Goal: Task Accomplishment & Management: Complete application form

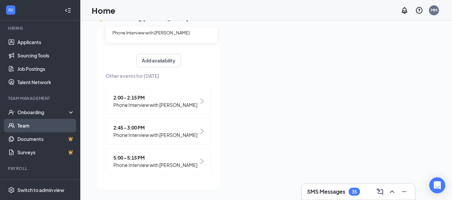
scroll to position [67, 0]
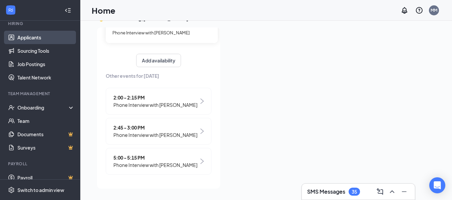
click at [40, 36] on link "Applicants" at bounding box center [45, 37] width 57 height 13
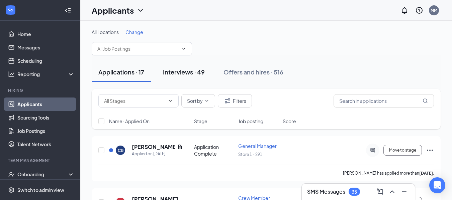
click at [181, 71] on div "Interviews · 49" at bounding box center [184, 72] width 42 height 8
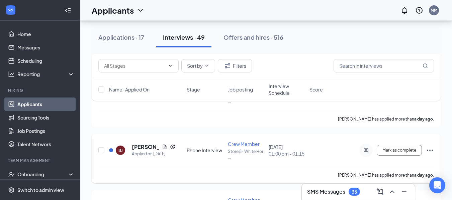
scroll to position [134, 0]
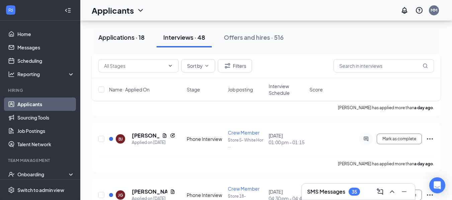
click at [122, 37] on div "Applications · 18" at bounding box center [121, 37] width 46 height 8
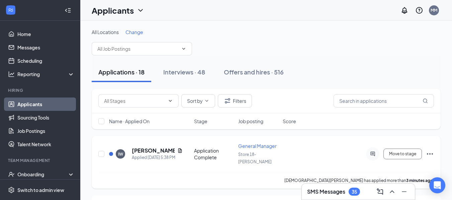
click at [431, 150] on icon "Ellipses" at bounding box center [430, 154] width 8 height 8
click at [392, 165] on p "[PERSON_NAME] as hired" at bounding box center [400, 164] width 58 height 7
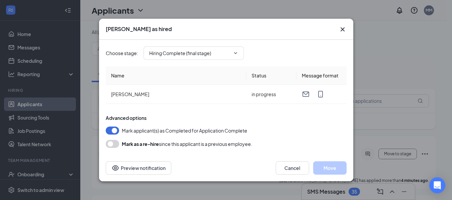
type input "Hiring Complete (final stage)"
click at [332, 168] on button "Move" at bounding box center [329, 168] width 33 height 13
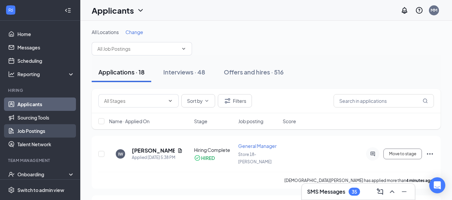
scroll to position [33, 0]
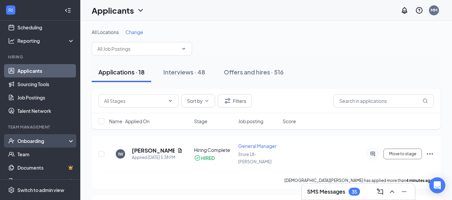
click at [38, 141] on div "Onboarding" at bounding box center [43, 141] width 52 height 7
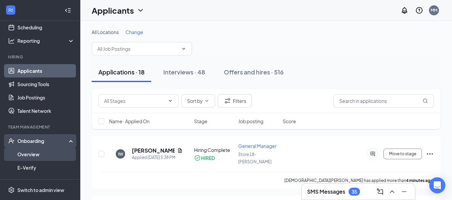
click at [35, 155] on link "Overview" at bounding box center [45, 154] width 57 height 13
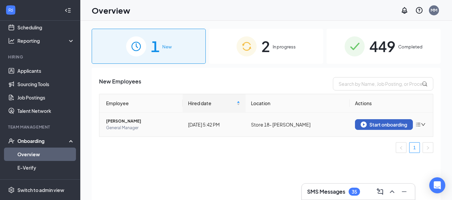
click at [390, 125] on div "Start onboarding" at bounding box center [384, 125] width 47 height 6
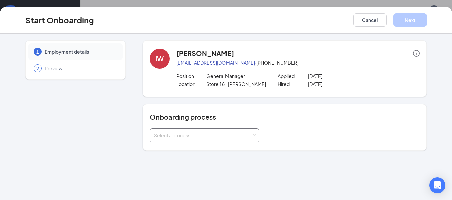
click at [172, 136] on div "Select a process" at bounding box center [203, 135] width 98 height 7
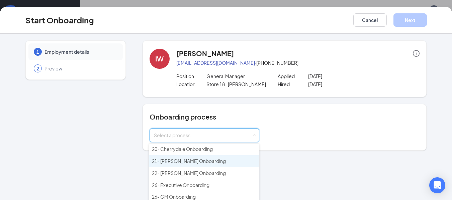
scroll to position [30, 0]
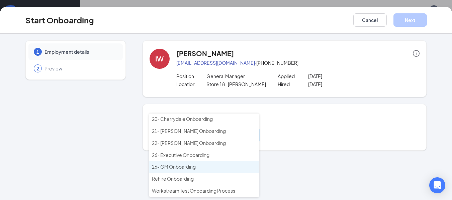
click at [185, 166] on span "26- GM Onboarding" at bounding box center [174, 167] width 44 height 6
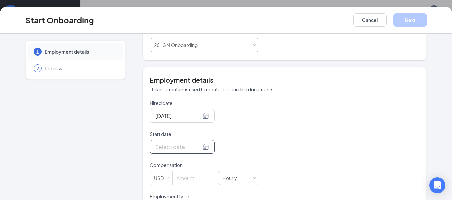
scroll to position [100, 0]
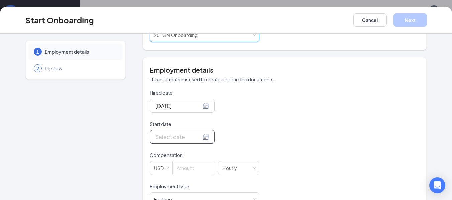
click at [196, 139] on div at bounding box center [182, 137] width 54 height 8
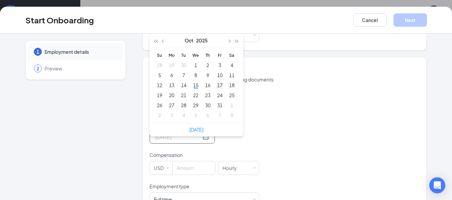
type input "[DATE]"
click at [219, 84] on div "17" at bounding box center [220, 85] width 8 height 8
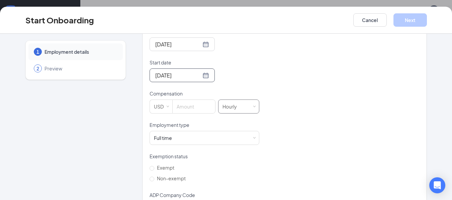
scroll to position [167, 0]
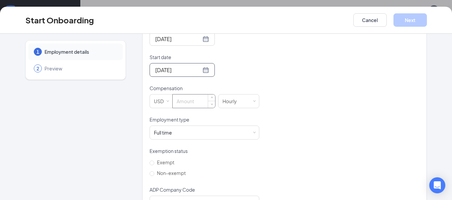
click at [192, 103] on input at bounding box center [194, 101] width 42 height 13
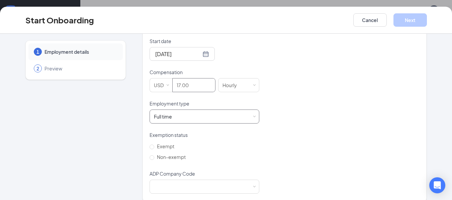
scroll to position [192, 0]
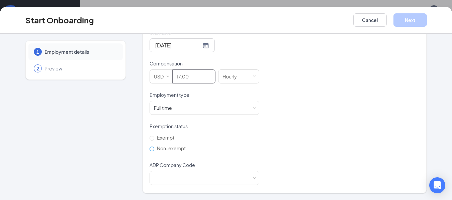
type input "17"
click at [150, 149] on input "Non-exempt" at bounding box center [152, 149] width 5 height 5
radio input "true"
click at [174, 177] on div at bounding box center [204, 178] width 101 height 13
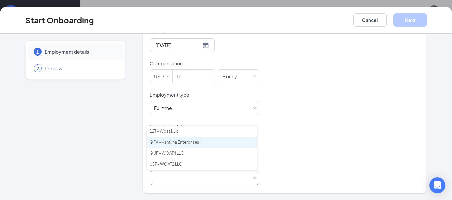
click at [175, 141] on li "QFV - Karalina Enterprises" at bounding box center [202, 142] width 110 height 11
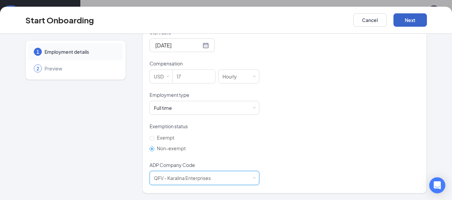
click at [409, 21] on button "Next" at bounding box center [410, 19] width 33 height 13
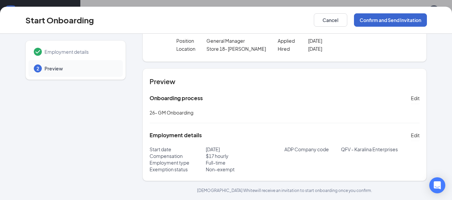
scroll to position [35, 0]
click at [383, 20] on button "Confirm and Send Invitation" at bounding box center [390, 19] width 73 height 13
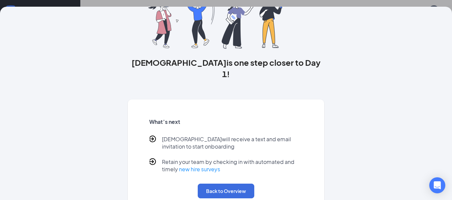
scroll to position [65, 0]
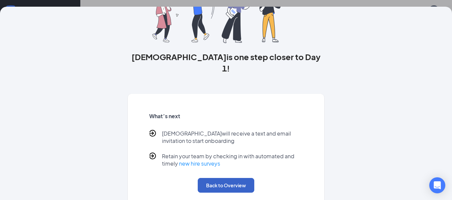
click at [222, 178] on button "Back to Overview" at bounding box center [226, 185] width 57 height 15
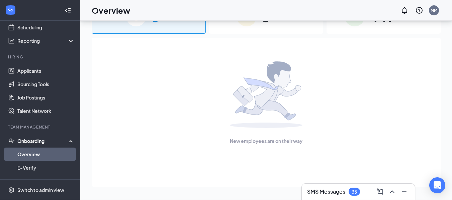
scroll to position [0, 0]
